Goal: Task Accomplishment & Management: Complete application form

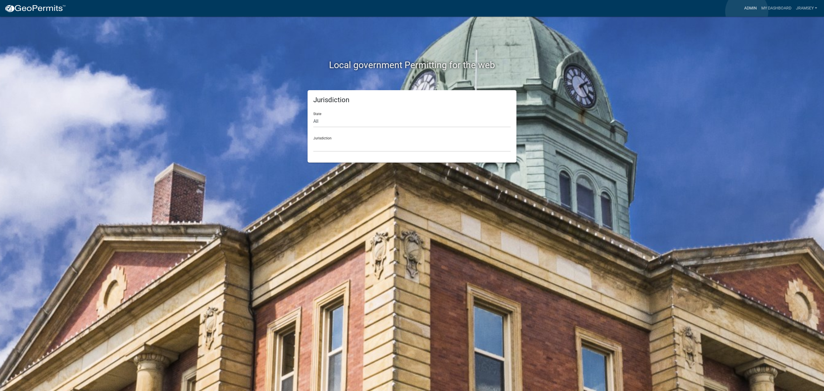
click at [746, 11] on link "Admin" at bounding box center [750, 8] width 17 height 11
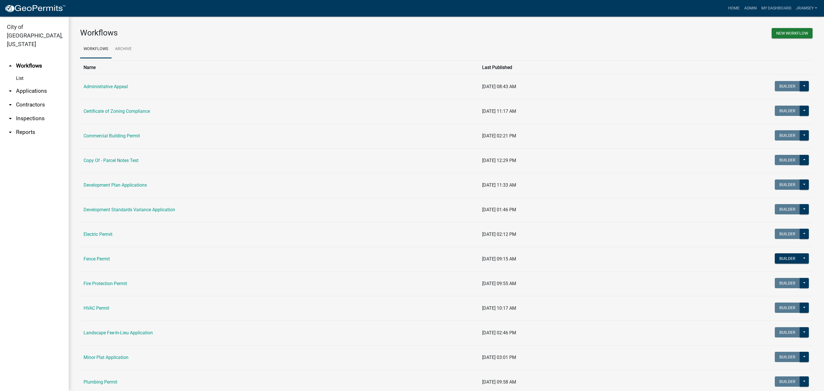
click at [30, 112] on link "arrow_drop_down Inspections" at bounding box center [34, 119] width 69 height 14
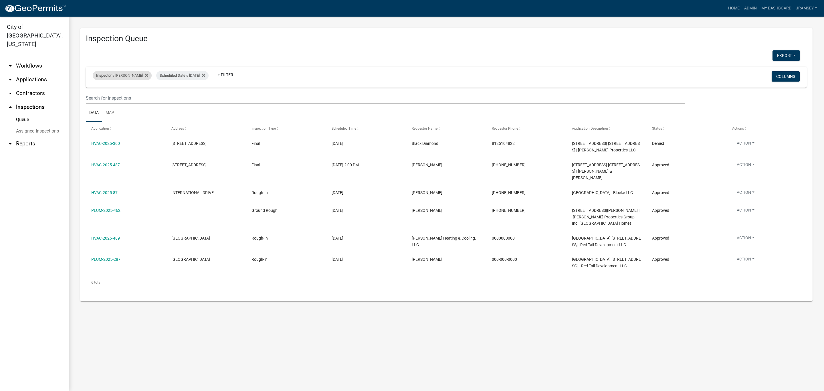
click at [113, 76] on div "Inspector is [PERSON_NAME]" at bounding box center [122, 75] width 59 height 9
click at [108, 101] on select "Select an option None [PERSON_NAME] [PERSON_NAME] [PERSON_NAME] [PERSON_NAME] […" at bounding box center [122, 103] width 57 height 12
select select "7b0b9f25-f402-4148-9522-9b9b34b3e885"
click at [94, 97] on select "Select an option None [PERSON_NAME] [PERSON_NAME] [PERSON_NAME] [PERSON_NAME] […" at bounding box center [122, 103] width 57 height 12
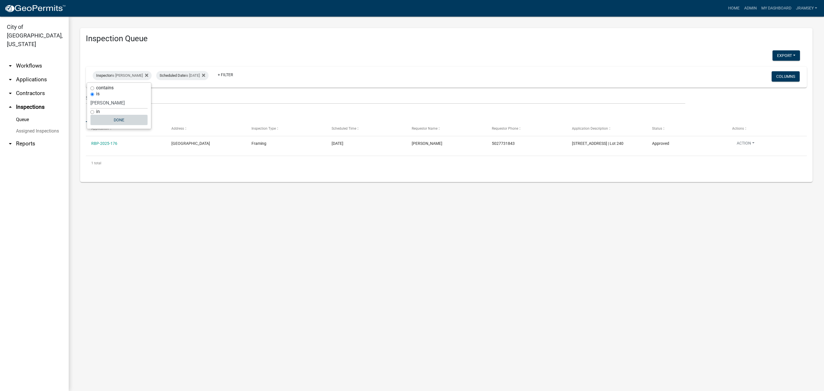
click at [124, 123] on button "Done" at bounding box center [118, 120] width 57 height 10
click at [122, 77] on div "Inspector is [PERSON_NAME]" at bounding box center [122, 75] width 59 height 9
click at [112, 102] on select "Select an option None [PERSON_NAME] [PERSON_NAME] [PERSON_NAME] [PERSON_NAME] […" at bounding box center [118, 103] width 57 height 12
select select "13c97fbc-c819-4cee-844a-0db3d3c4db95"
click at [94, 97] on select "Select an option None [PERSON_NAME] [PERSON_NAME] [PERSON_NAME] [PERSON_NAME] […" at bounding box center [118, 103] width 57 height 12
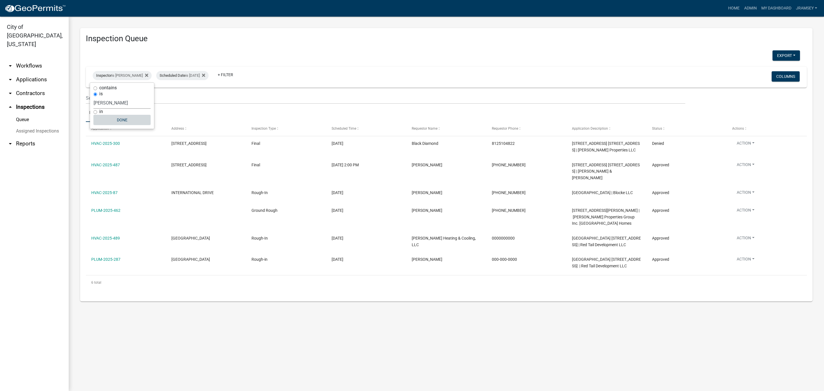
click at [120, 118] on button "Done" at bounding box center [122, 120] width 57 height 10
click at [123, 76] on div "Inspector is [PERSON_NAME]" at bounding box center [122, 75] width 59 height 9
click at [112, 107] on select "Select an option None [PERSON_NAME] [PERSON_NAME] [PERSON_NAME] [PERSON_NAME] […" at bounding box center [122, 103] width 57 height 12
select select "7b0b9f25-f402-4148-9522-9b9b34b3e885"
click at [94, 97] on select "Select an option None [PERSON_NAME] [PERSON_NAME] [PERSON_NAME] [PERSON_NAME] […" at bounding box center [122, 103] width 57 height 12
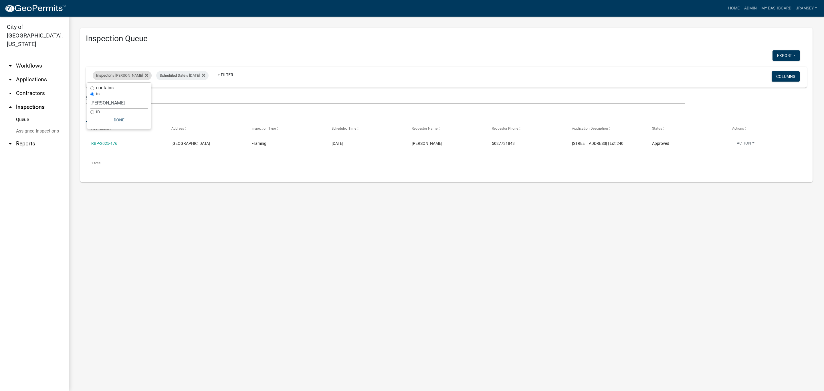
click at [122, 76] on div "Inspector is [PERSON_NAME]" at bounding box center [122, 75] width 59 height 9
click at [120, 77] on div "Inspector is [PERSON_NAME]" at bounding box center [122, 75] width 59 height 9
click at [111, 101] on select "Select an option None [PERSON_NAME] [PERSON_NAME] [PERSON_NAME] [PERSON_NAME] […" at bounding box center [118, 103] width 57 height 12
select select "13c97fbc-c819-4cee-844a-0db3d3c4db95"
click at [94, 97] on select "Select an option None [PERSON_NAME] [PERSON_NAME] [PERSON_NAME] [PERSON_NAME] […" at bounding box center [118, 103] width 57 height 12
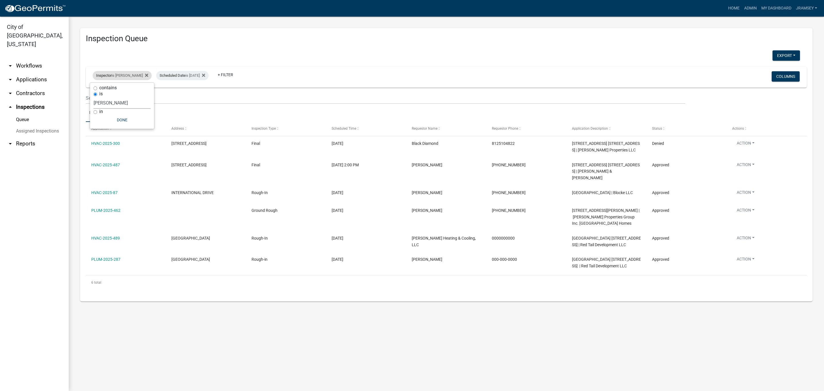
click at [125, 73] on div "Inspector is [PERSON_NAME]" at bounding box center [122, 75] width 59 height 9
click at [121, 77] on div "Inspector is [PERSON_NAME]" at bounding box center [122, 75] width 59 height 9
click at [117, 103] on select "Select an option None [PERSON_NAME] [PERSON_NAME] [PERSON_NAME] [PERSON_NAME] […" at bounding box center [122, 103] width 57 height 12
select select "7b0b9f25-f402-4148-9522-9b9b34b3e885"
click at [94, 97] on select "Select an option None [PERSON_NAME] [PERSON_NAME] [PERSON_NAME] [PERSON_NAME] […" at bounding box center [122, 103] width 57 height 12
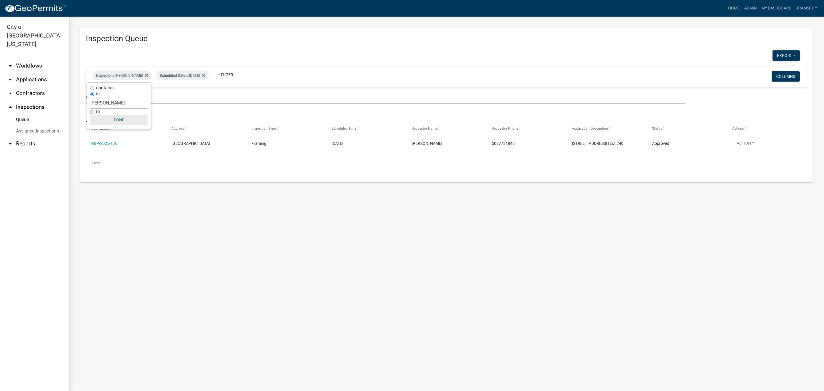
click at [121, 123] on button "Done" at bounding box center [118, 120] width 57 height 10
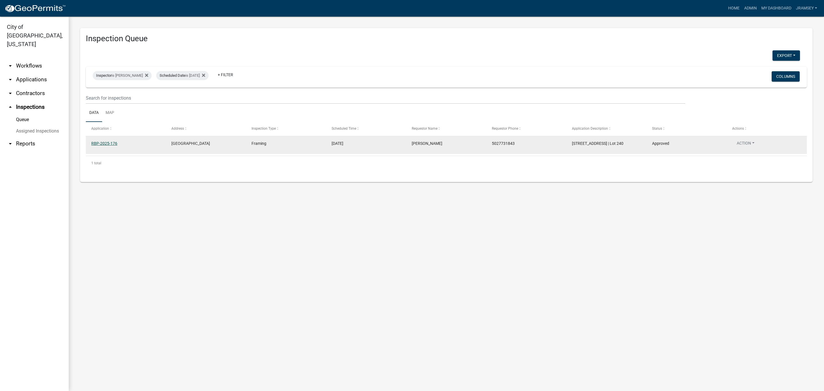
click at [108, 143] on link "RBP-2025-176" at bounding box center [104, 143] width 26 height 5
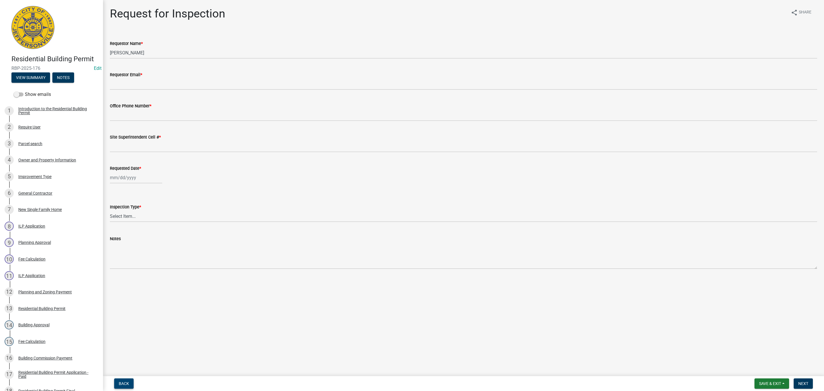
click at [128, 383] on span "Back" at bounding box center [124, 383] width 10 height 5
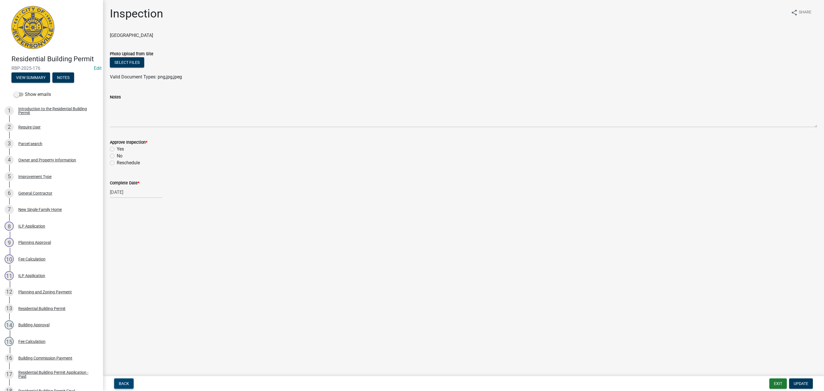
click at [128, 382] on span "Back" at bounding box center [124, 383] width 10 height 5
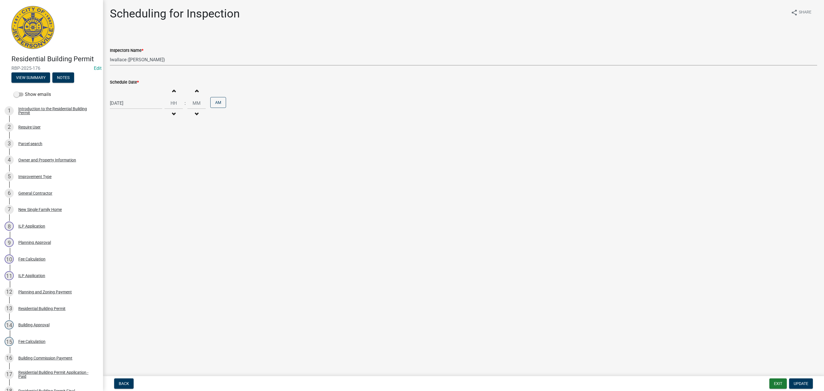
click at [136, 57] on select "Select Item... [PERSON_NAME] ([PERSON_NAME]) [PERSON_NAME] ([PERSON_NAME]) mkru…" at bounding box center [463, 60] width 707 height 12
select select "13c97fbc-c819-4cee-844a-0db3d3c4db95"
click at [110, 54] on select "Select Item... [PERSON_NAME] ([PERSON_NAME]) [PERSON_NAME] ([PERSON_NAME]) mkru…" at bounding box center [463, 60] width 707 height 12
click at [802, 387] on button "Update" at bounding box center [801, 383] width 24 height 10
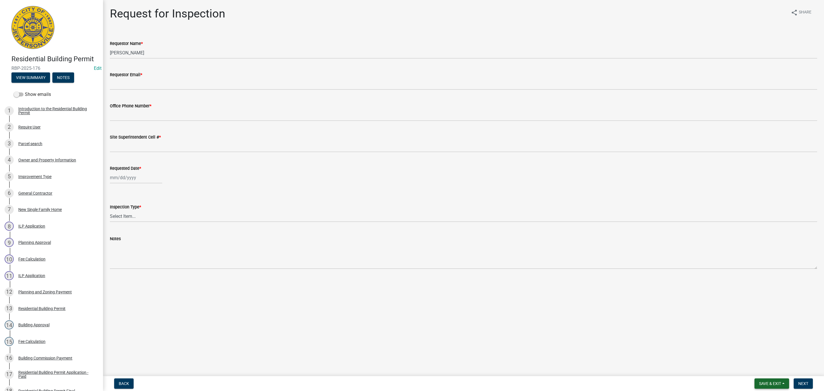
drag, startPoint x: 763, startPoint y: 387, endPoint x: 761, endPoint y: 382, distance: 5.1
click at [762, 386] on button "Save & Exit" at bounding box center [771, 383] width 35 height 10
click at [754, 370] on button "Save & Exit" at bounding box center [766, 369] width 46 height 14
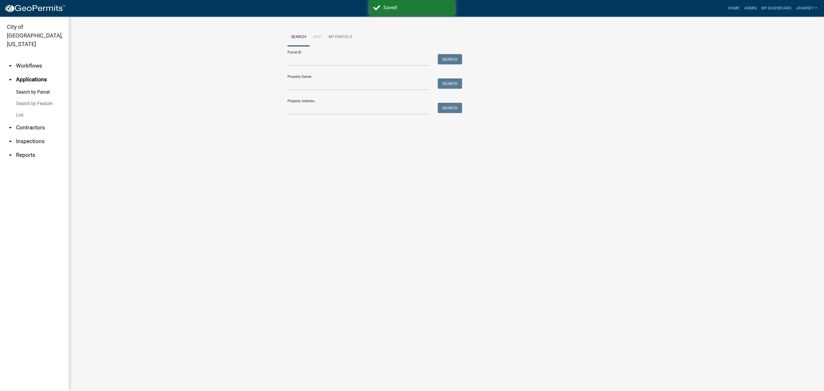
click at [31, 134] on link "arrow_drop_down Inspections" at bounding box center [34, 141] width 69 height 14
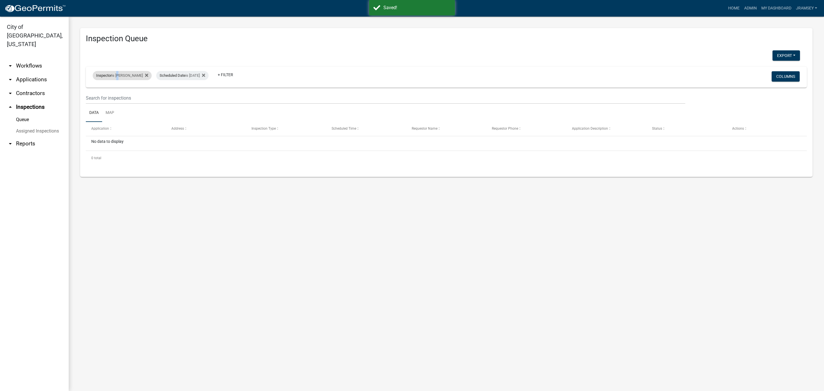
click at [118, 74] on div "Inspector is [PERSON_NAME]" at bounding box center [122, 75] width 59 height 9
click at [109, 104] on select "Select an option None [PERSON_NAME] [PERSON_NAME] [PERSON_NAME] [PERSON_NAME] […" at bounding box center [118, 103] width 57 height 12
select select "13c97fbc-c819-4cee-844a-0db3d3c4db95"
click at [94, 97] on select "Select an option None [PERSON_NAME] [PERSON_NAME] [PERSON_NAME] [PERSON_NAME] […" at bounding box center [118, 103] width 57 height 12
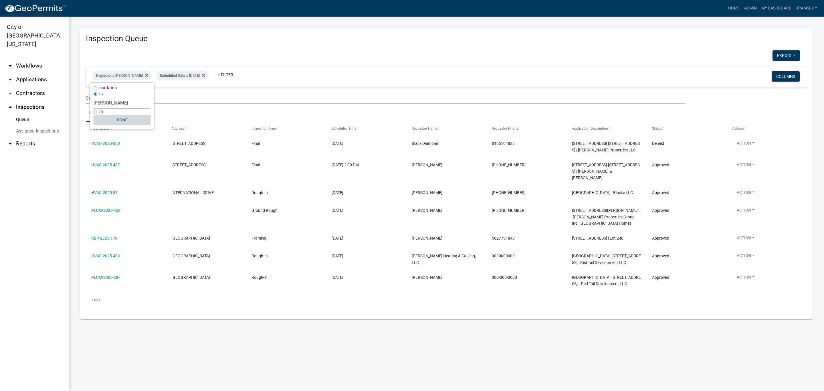
click at [126, 121] on button "Done" at bounding box center [122, 120] width 57 height 10
click at [193, 77] on div "Scheduled Date is [DATE]" at bounding box center [182, 75] width 52 height 9
click at [204, 95] on input "[DATE]" at bounding box center [187, 97] width 40 height 12
type input "[DATE]"
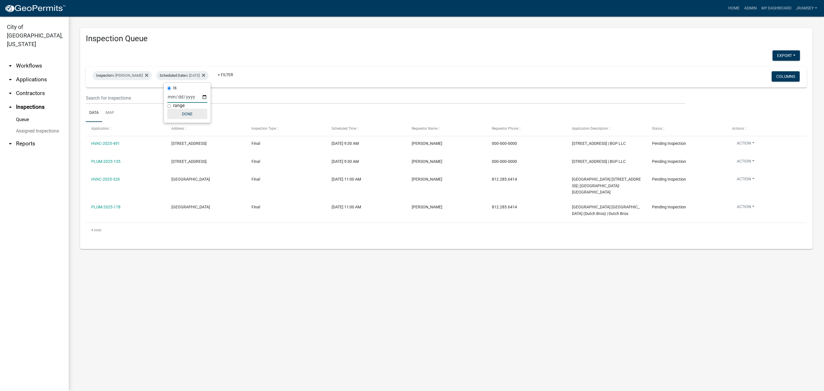
click at [188, 116] on button "Done" at bounding box center [187, 114] width 40 height 10
click at [123, 76] on div "Inspector is [PERSON_NAME]" at bounding box center [122, 75] width 59 height 9
click at [120, 102] on select "Select an option None [PERSON_NAME] [PERSON_NAME] [PERSON_NAME] [PERSON_NAME] […" at bounding box center [122, 103] width 57 height 12
select select "7b0b9f25-f402-4148-9522-9b9b34b3e885"
click at [94, 97] on select "Select an option None [PERSON_NAME] [PERSON_NAME] [PERSON_NAME] [PERSON_NAME] […" at bounding box center [122, 103] width 57 height 12
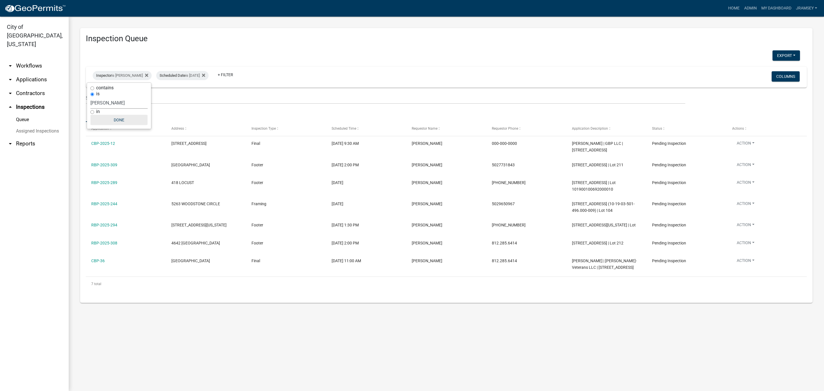
click at [123, 119] on button "Done" at bounding box center [118, 120] width 57 height 10
click at [129, 77] on div "Inspector is [PERSON_NAME]" at bounding box center [122, 75] width 59 height 9
click at [116, 100] on select "Select an option None [PERSON_NAME] [PERSON_NAME] [PERSON_NAME] [PERSON_NAME] […" at bounding box center [118, 103] width 57 height 12
click at [94, 97] on select "Select an option None [PERSON_NAME] [PERSON_NAME] [PERSON_NAME] [PERSON_NAME] […" at bounding box center [118, 103] width 57 height 12
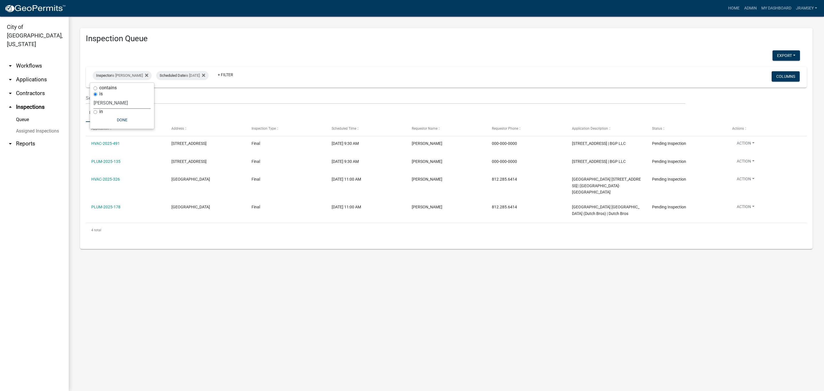
click at [114, 103] on select "Select an option None [PERSON_NAME] [PERSON_NAME] [PERSON_NAME] [PERSON_NAME] […" at bounding box center [122, 103] width 57 height 12
select select "7b0b9f25-f402-4148-9522-9b9b34b3e885"
click at [94, 97] on select "Select an option None [PERSON_NAME] [PERSON_NAME] [PERSON_NAME] [PERSON_NAME] […" at bounding box center [122, 103] width 57 height 12
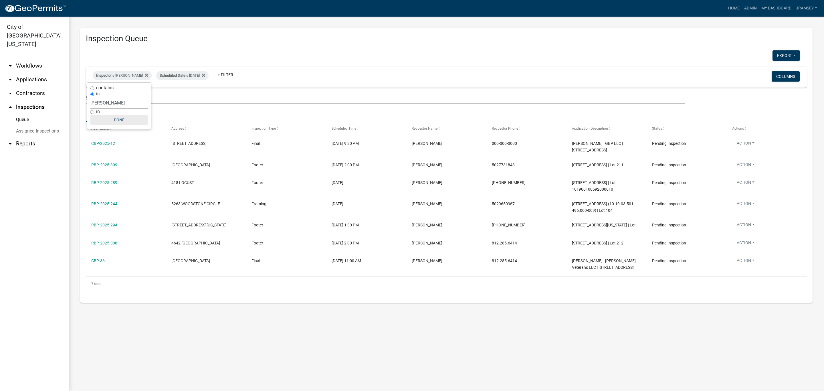
click at [119, 122] on button "Done" at bounding box center [118, 120] width 57 height 10
click at [120, 78] on div "Inspector is [PERSON_NAME]" at bounding box center [122, 75] width 59 height 9
click at [110, 102] on select "Select an option None [PERSON_NAME] [PERSON_NAME] [PERSON_NAME] [PERSON_NAME] […" at bounding box center [118, 103] width 57 height 12
select select "13c97fbc-c819-4cee-844a-0db3d3c4db95"
click at [94, 97] on select "Select an option None [PERSON_NAME] [PERSON_NAME] [PERSON_NAME] [PERSON_NAME] […" at bounding box center [118, 103] width 57 height 12
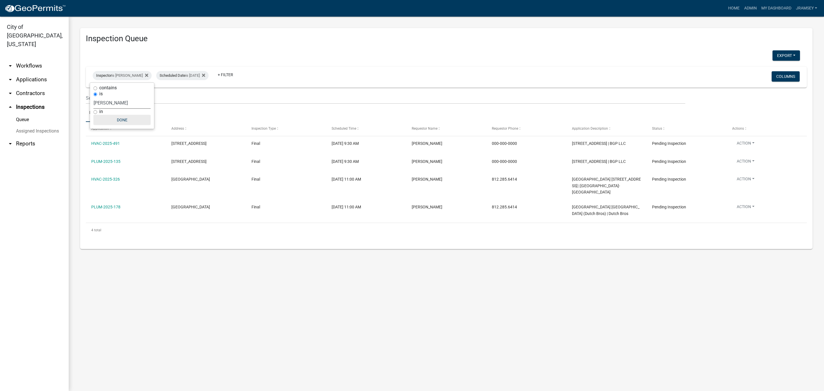
click at [125, 120] on button "Done" at bounding box center [122, 120] width 57 height 10
click at [127, 75] on div "Inspector is [PERSON_NAME]" at bounding box center [122, 75] width 59 height 9
click at [118, 106] on select "Select an option None [PERSON_NAME] [PERSON_NAME] [PERSON_NAME] [PERSON_NAME] […" at bounding box center [122, 103] width 57 height 12
select select "7b0b9f25-f402-4148-9522-9b9b34b3e885"
click at [94, 97] on select "Select an option None [PERSON_NAME] [PERSON_NAME] [PERSON_NAME] [PERSON_NAME] […" at bounding box center [122, 103] width 57 height 12
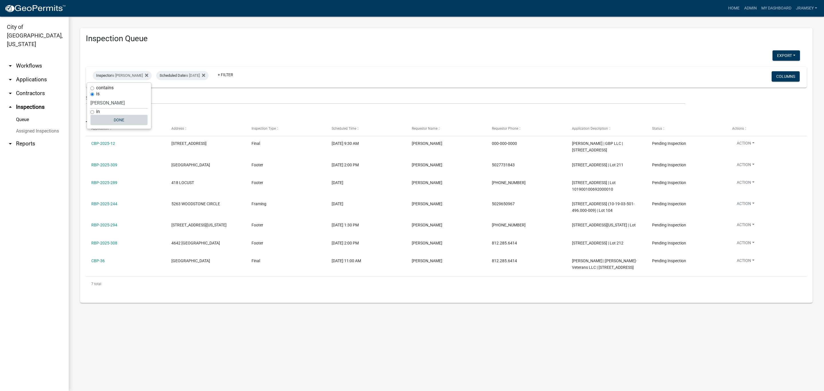
click at [118, 122] on button "Done" at bounding box center [118, 120] width 57 height 10
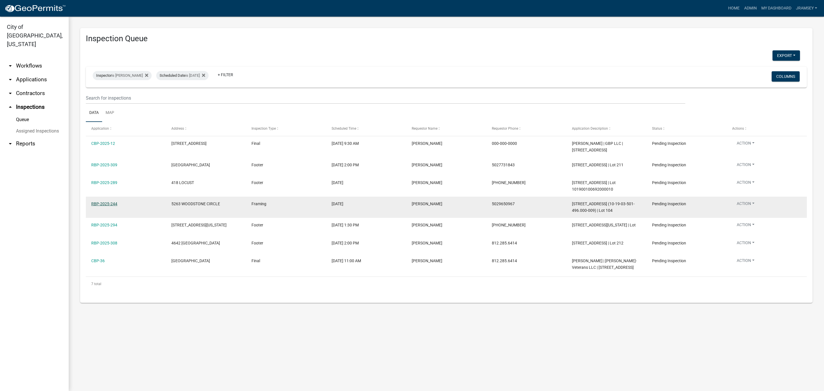
click at [107, 206] on link "RBP-2025-244" at bounding box center [104, 203] width 26 height 5
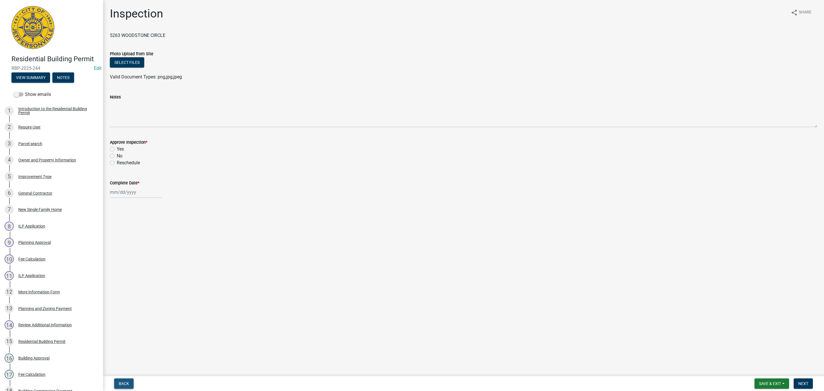
click at [126, 383] on span "Back" at bounding box center [124, 383] width 10 height 5
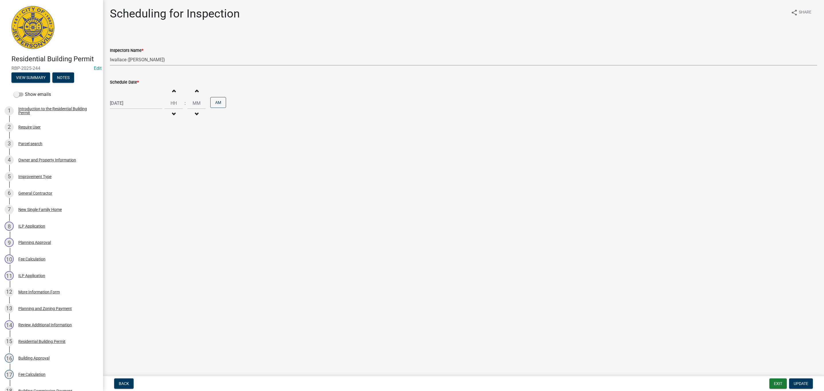
click at [126, 58] on select "Select Item... [PERSON_NAME] ([PERSON_NAME]) [PERSON_NAME] ([PERSON_NAME]) mkru…" at bounding box center [463, 60] width 707 height 12
select select "13c97fbc-c819-4cee-844a-0db3d3c4db95"
click at [110, 54] on select "Select Item... [PERSON_NAME] ([PERSON_NAME]) [PERSON_NAME] ([PERSON_NAME]) mkru…" at bounding box center [463, 60] width 707 height 12
click at [806, 383] on span "Update" at bounding box center [800, 383] width 15 height 5
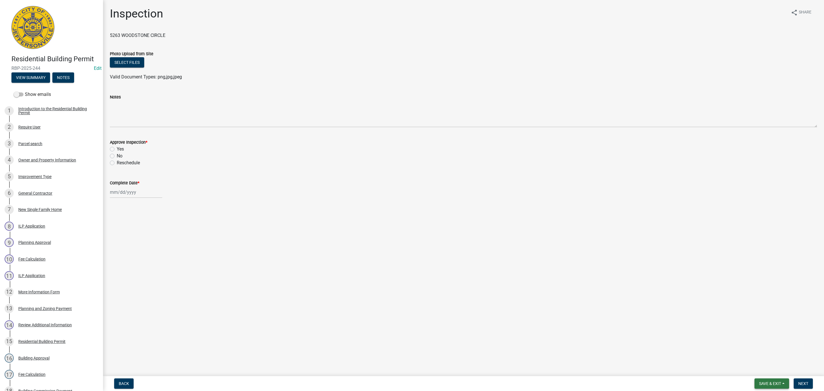
click at [767, 381] on span "Save & Exit" at bounding box center [770, 383] width 22 height 5
click at [761, 370] on button "Save & Exit" at bounding box center [766, 369] width 46 height 14
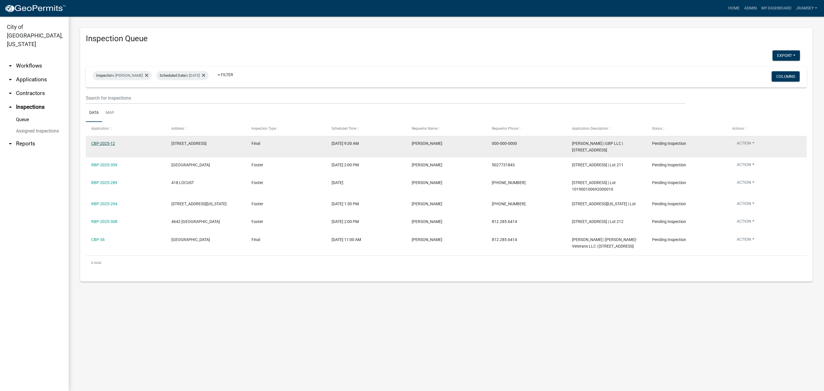
click at [108, 144] on link "CBP-2025-12" at bounding box center [103, 143] width 24 height 5
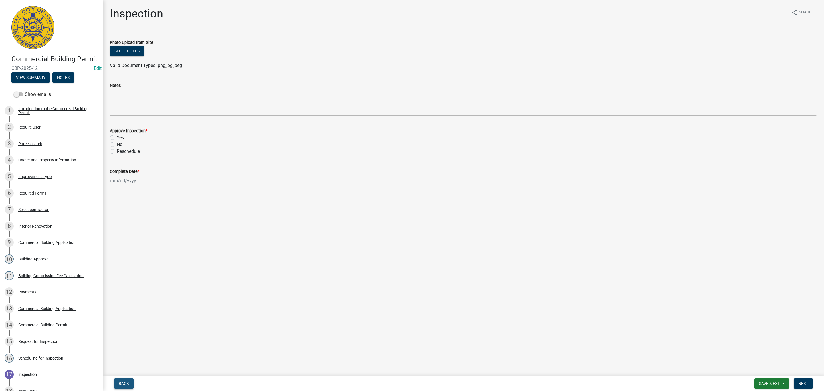
click at [127, 386] on button "Back" at bounding box center [123, 383] width 19 height 10
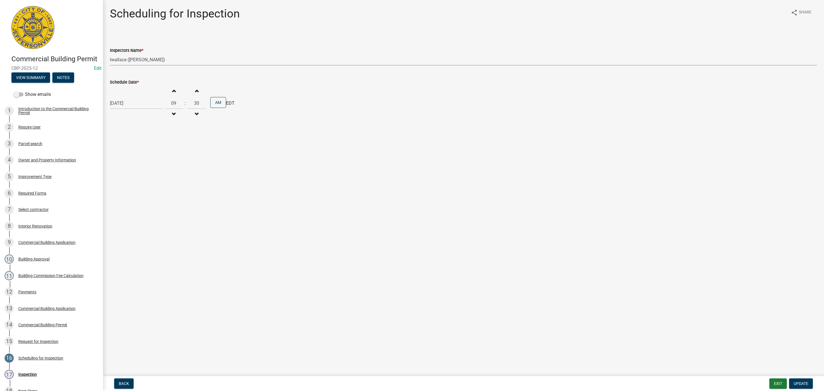
click at [127, 59] on select "Select Item... [PERSON_NAME] ([PERSON_NAME]) [PERSON_NAME] ([PERSON_NAME]) mkru…" at bounding box center [463, 60] width 707 height 12
select select "13c97fbc-c819-4cee-844a-0db3d3c4db95"
click at [110, 54] on select "Select Item... [PERSON_NAME] ([PERSON_NAME]) [PERSON_NAME] ([PERSON_NAME]) mkru…" at bounding box center [463, 60] width 707 height 12
click at [801, 384] on span "Update" at bounding box center [800, 383] width 15 height 5
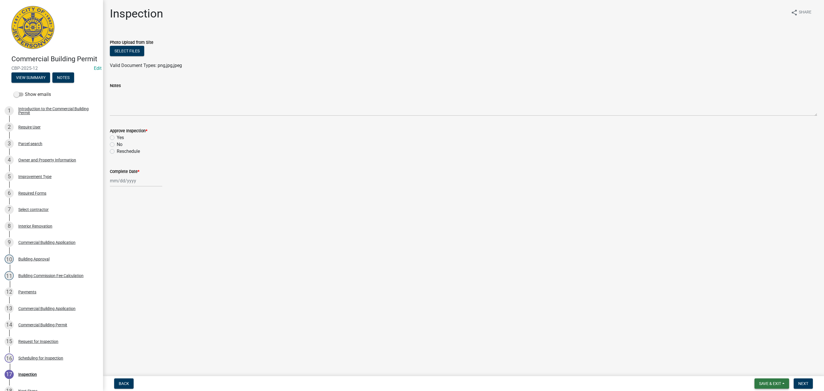
click at [774, 382] on span "Save & Exit" at bounding box center [770, 383] width 22 height 5
click at [760, 368] on button "Save & Exit" at bounding box center [766, 369] width 46 height 14
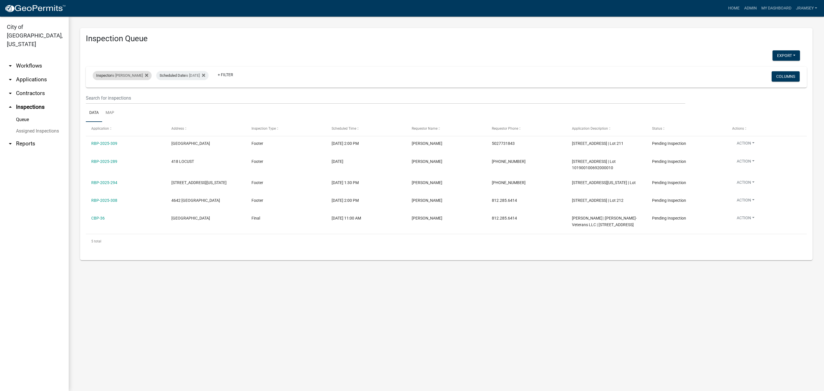
click at [108, 75] on span "Inspector" at bounding box center [103, 75] width 15 height 4
click at [109, 103] on select "Select an option None [PERSON_NAME] [PERSON_NAME] [PERSON_NAME] [PERSON_NAME] […" at bounding box center [118, 103] width 57 height 12
select select "13c97fbc-c819-4cee-844a-0db3d3c4db95"
click at [94, 97] on select "Select an option None [PERSON_NAME] [PERSON_NAME] [PERSON_NAME] [PERSON_NAME] […" at bounding box center [118, 103] width 57 height 12
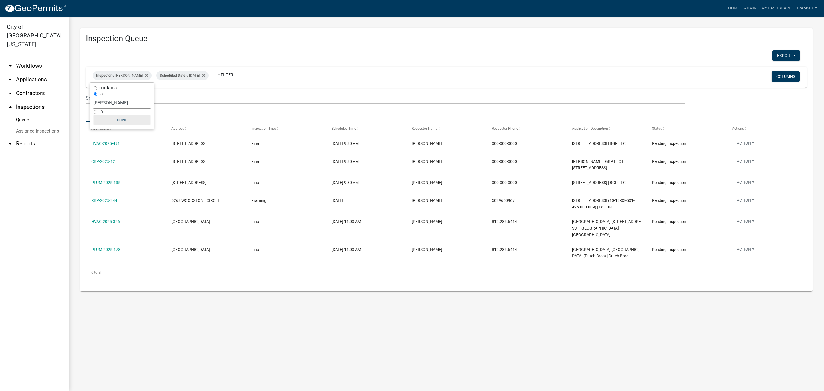
click at [115, 120] on button "Done" at bounding box center [122, 120] width 57 height 10
click at [126, 77] on div "Inspector is [PERSON_NAME]" at bounding box center [122, 75] width 59 height 9
click at [115, 100] on select "Select an option None [PERSON_NAME] [PERSON_NAME] [PERSON_NAME] [PERSON_NAME] […" at bounding box center [122, 103] width 57 height 12
select select "36a8b8f0-2ef8-43e9-ae06-718f51af8d36"
click at [94, 97] on select "Select an option None [PERSON_NAME] [PERSON_NAME] [PERSON_NAME] [PERSON_NAME] […" at bounding box center [122, 103] width 57 height 12
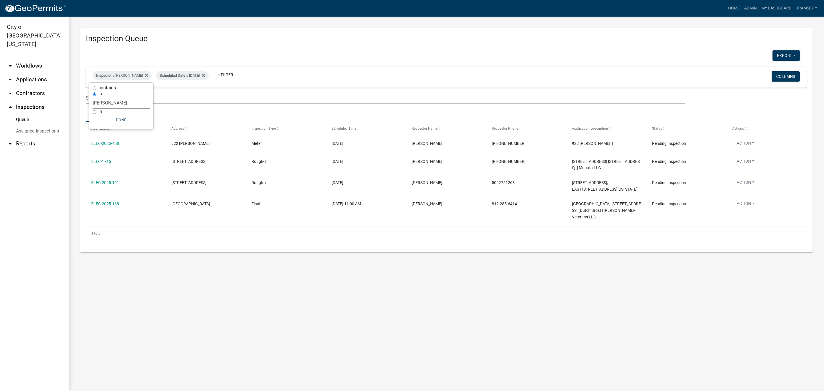
click at [123, 131] on div "Application" at bounding box center [125, 129] width 69 height 6
click at [131, 78] on div "Inspector is [PERSON_NAME]" at bounding box center [122, 75] width 59 height 9
click at [125, 100] on select "Select an option None [PERSON_NAME] [PERSON_NAME] [PERSON_NAME] [PERSON_NAME] […" at bounding box center [121, 103] width 57 height 12
select select "13c97fbc-c819-4cee-844a-0db3d3c4db95"
click at [94, 97] on select "Select an option None [PERSON_NAME] [PERSON_NAME] [PERSON_NAME] [PERSON_NAME] […" at bounding box center [121, 103] width 57 height 12
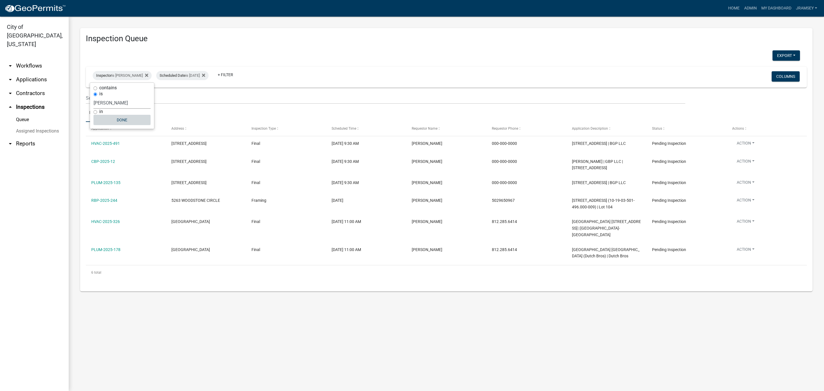
click at [125, 122] on button "Done" at bounding box center [122, 120] width 57 height 10
click at [32, 73] on link "arrow_drop_down Applications" at bounding box center [34, 80] width 69 height 14
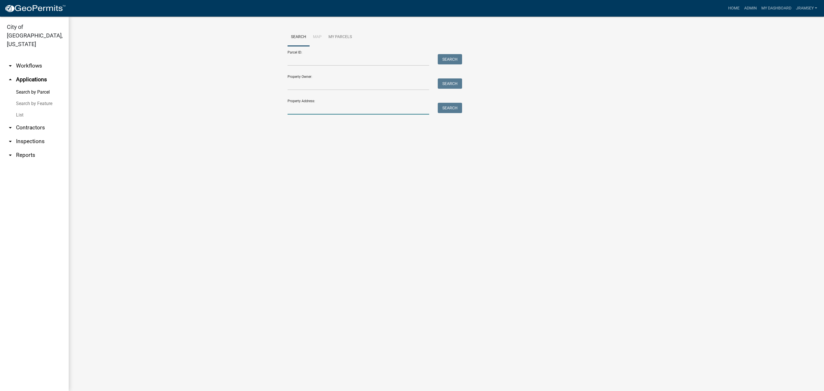
click at [334, 112] on input "Property Address:" at bounding box center [358, 109] width 142 height 12
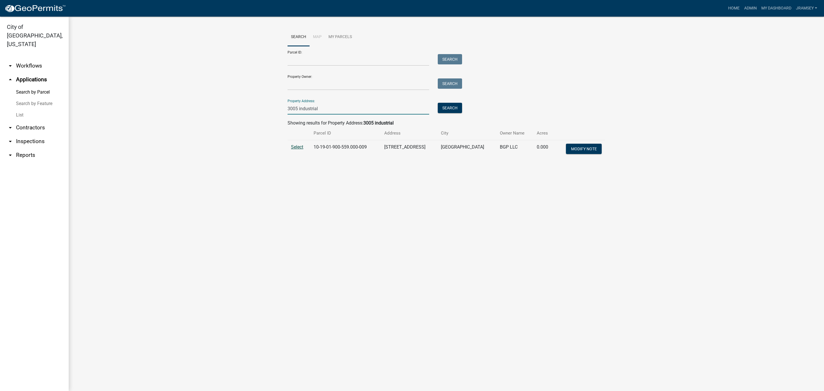
type input "3005 industrial"
click at [293, 146] on span "Select" at bounding box center [297, 146] width 12 height 5
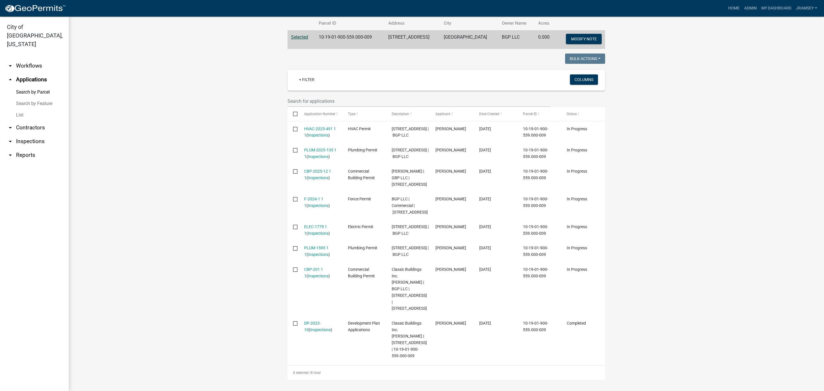
scroll to position [195, 0]
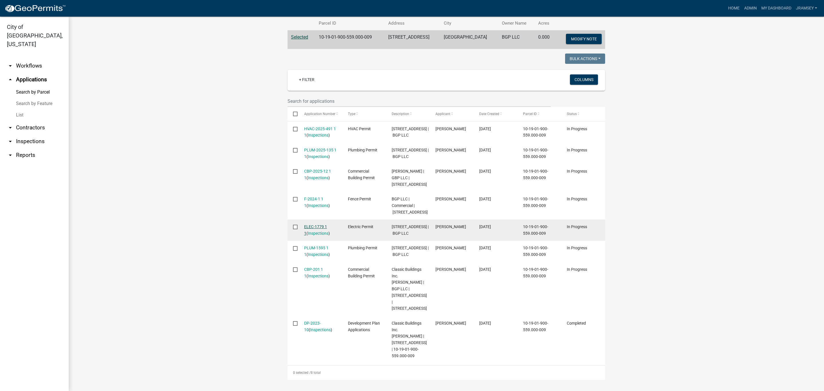
click at [307, 224] on link "ELEC-1779 1 1" at bounding box center [315, 229] width 23 height 11
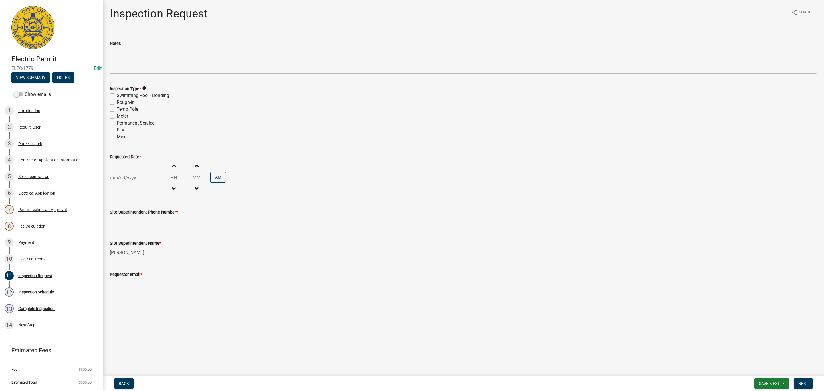
click at [117, 131] on label "Final" at bounding box center [122, 129] width 10 height 7
click at [117, 130] on input "Final" at bounding box center [119, 128] width 4 height 4
checkbox input "true"
checkbox input "false"
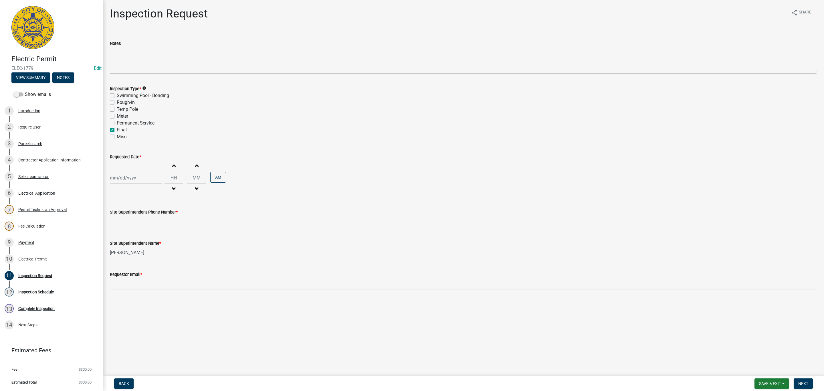
checkbox input "false"
checkbox input "true"
checkbox input "false"
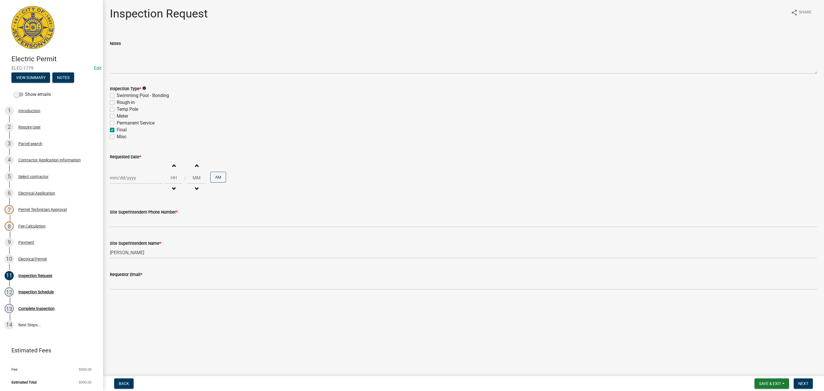
select select "8"
select select "2025"
click at [122, 181] on div "[PERSON_NAME] Feb Mar Apr [PERSON_NAME][DATE] Oct Nov [DATE] 1526 1527 1528 152…" at bounding box center [136, 178] width 52 height 12
click at [116, 245] on div "25" at bounding box center [115, 245] width 9 height 9
type input "[DATE]"
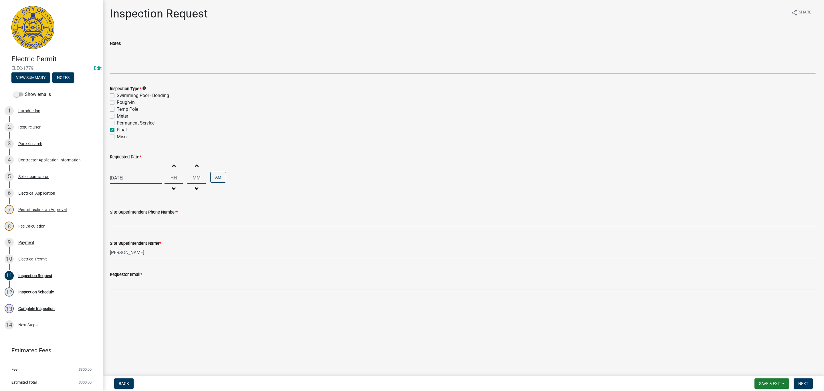
drag, startPoint x: 178, startPoint y: 173, endPoint x: 145, endPoint y: 174, distance: 33.5
click at [145, 174] on div "[DATE] Increment hours Decrement hours : Increment minutes Decrement minutes AM" at bounding box center [463, 177] width 707 height 35
type input "09"
drag, startPoint x: 203, startPoint y: 179, endPoint x: 182, endPoint y: 181, distance: 21.3
click at [182, 181] on div "Increment hours 09 Decrement hours : Increment minutes 00 Decrement minutes AM" at bounding box center [194, 177] width 61 height 35
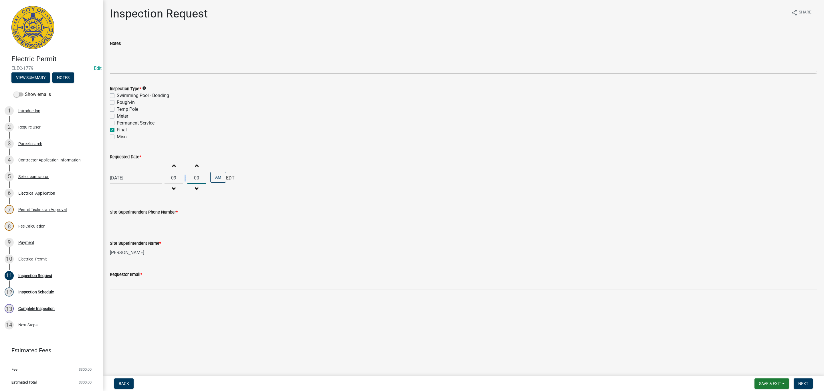
click at [195, 179] on input "00" at bounding box center [196, 178] width 18 height 12
click at [197, 178] on input "00" at bounding box center [196, 178] width 18 height 12
drag, startPoint x: 187, startPoint y: 178, endPoint x: 195, endPoint y: 178, distance: 7.8
click at [196, 178] on input "00" at bounding box center [196, 178] width 18 height 12
type input "30"
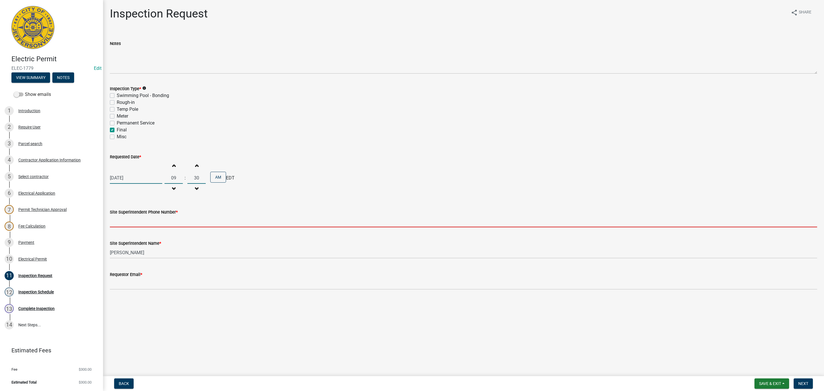
click at [146, 222] on input "Site Superintendent Phone Number *" at bounding box center [463, 221] width 707 height 12
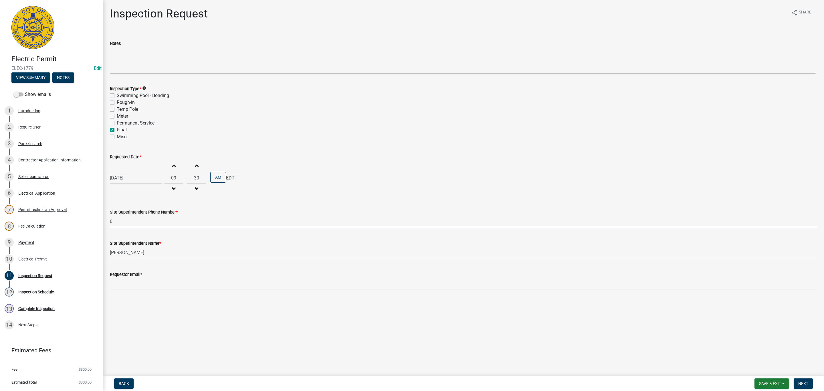
type input "0000000000"
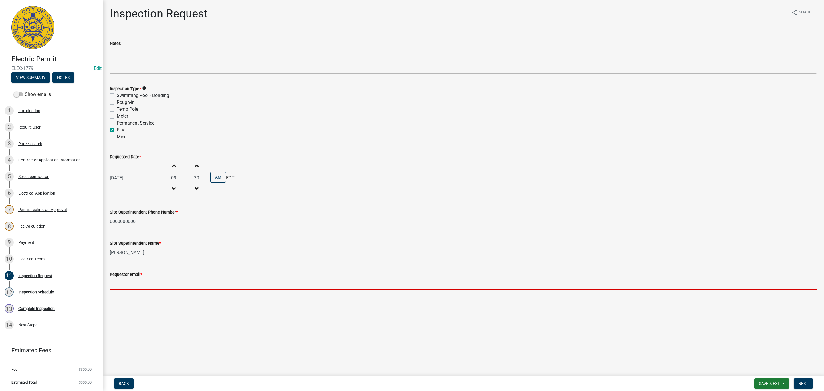
click at [132, 280] on input "Requestor Email *" at bounding box center [463, 284] width 707 height 12
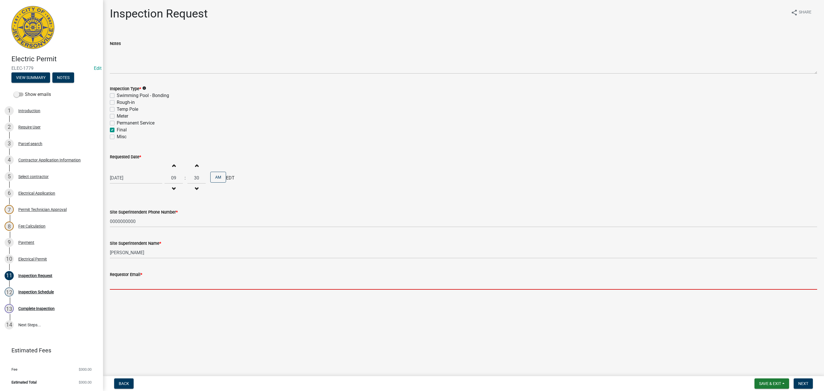
type input "[EMAIL_ADDRESS][DOMAIN_NAME]"
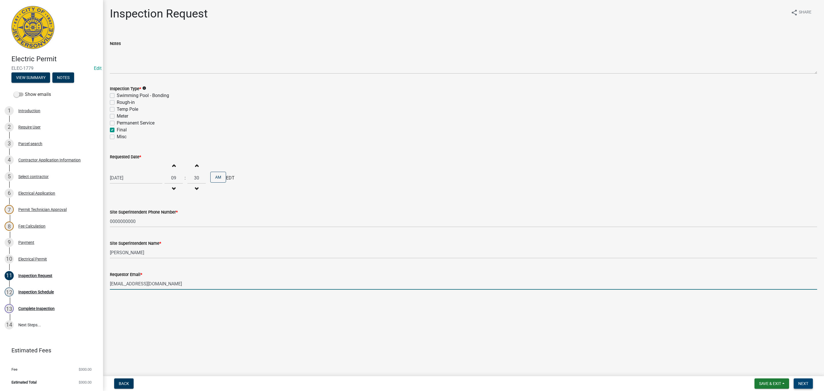
click at [806, 381] on span "Next" at bounding box center [803, 383] width 10 height 5
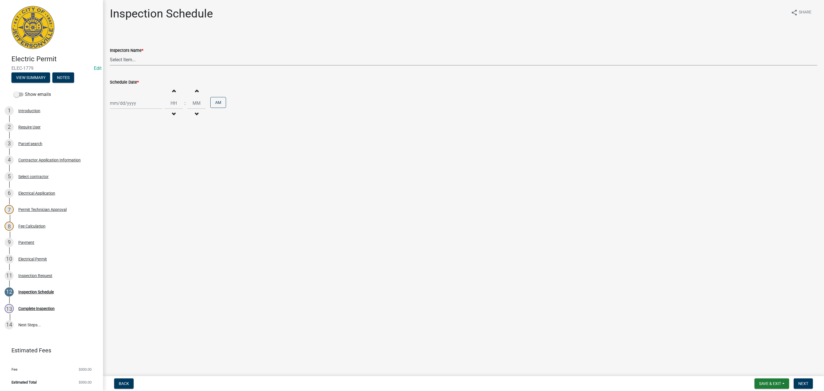
click at [124, 58] on select "Select Item... [PERSON_NAME] ([PERSON_NAME]) [PERSON_NAME] ([PERSON_NAME]) mkru…" at bounding box center [463, 60] width 707 height 12
select select "36a8b8f0-2ef8-43e9-ae06-718f51af8d36"
click at [110, 54] on select "Select Item... [PERSON_NAME] ([PERSON_NAME]) [PERSON_NAME] ([PERSON_NAME]) mkru…" at bounding box center [463, 60] width 707 height 12
click at [124, 105] on div at bounding box center [136, 103] width 52 height 12
select select "8"
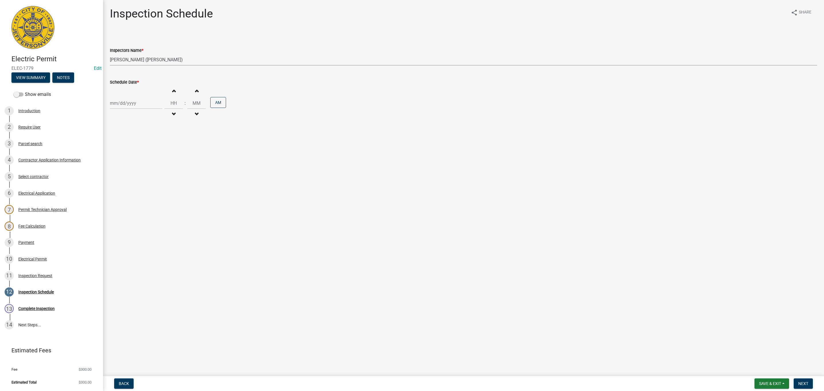
select select "2025"
click at [115, 168] on div "25" at bounding box center [115, 170] width 9 height 9
type input "[DATE]"
drag, startPoint x: 175, startPoint y: 108, endPoint x: 188, endPoint y: 107, distance: 12.9
click at [188, 107] on div "Increment hours Decrement hours : Increment minutes Decrement minutes AM" at bounding box center [194, 103] width 61 height 35
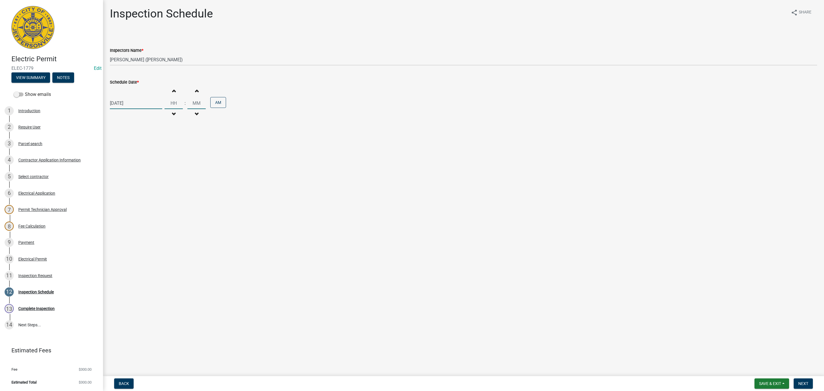
drag, startPoint x: 179, startPoint y: 102, endPoint x: 164, endPoint y: 103, distance: 14.6
click at [164, 103] on input "Hours" at bounding box center [173, 103] width 18 height 12
drag, startPoint x: 166, startPoint y: 103, endPoint x: 186, endPoint y: 105, distance: 19.8
click at [186, 105] on div "Increment hours Decrement hours : Increment minutes Decrement minutes AM" at bounding box center [194, 103] width 61 height 35
type input "09"
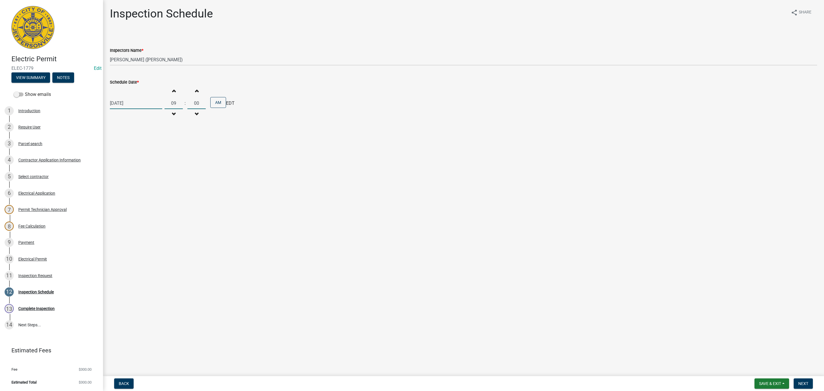
drag, startPoint x: 201, startPoint y: 106, endPoint x: 190, endPoint y: 104, distance: 11.0
click at [190, 104] on input "00" at bounding box center [196, 103] width 18 height 12
type input "30"
click at [803, 381] on span "Next" at bounding box center [803, 383] width 10 height 5
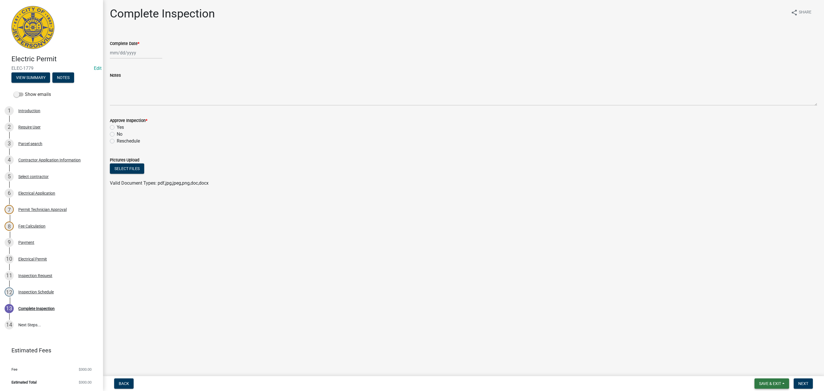
drag, startPoint x: 773, startPoint y: 386, endPoint x: 768, endPoint y: 384, distance: 5.2
click at [772, 386] on button "Save & Exit" at bounding box center [771, 383] width 35 height 10
click at [760, 368] on button "Save & Exit" at bounding box center [766, 369] width 46 height 14
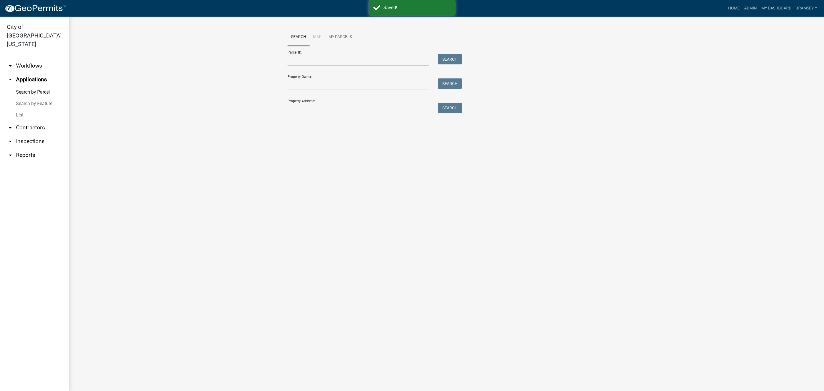
click at [23, 134] on link "arrow_drop_down Inspections" at bounding box center [34, 141] width 69 height 14
